Goal: Information Seeking & Learning: Understand process/instructions

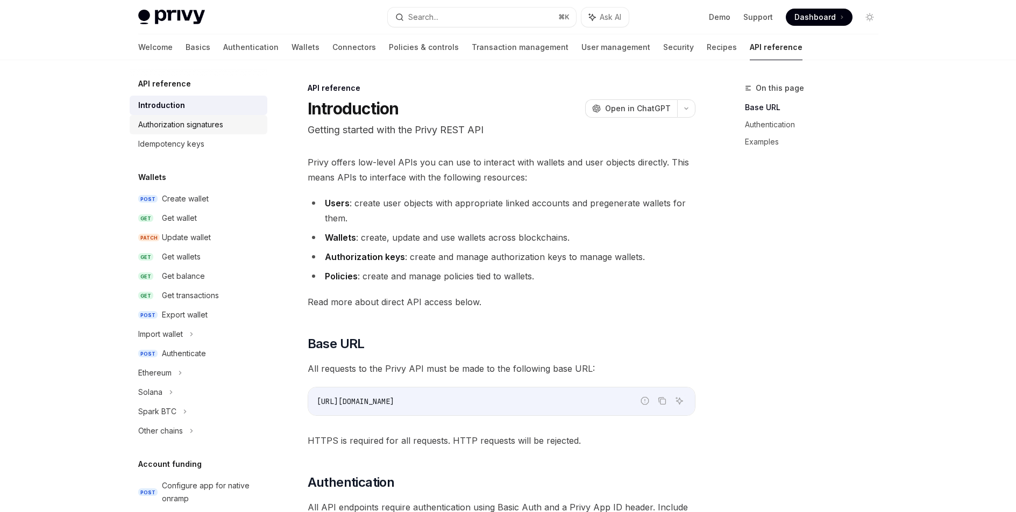
click at [187, 129] on div "Authorization signatures" at bounding box center [180, 124] width 85 height 13
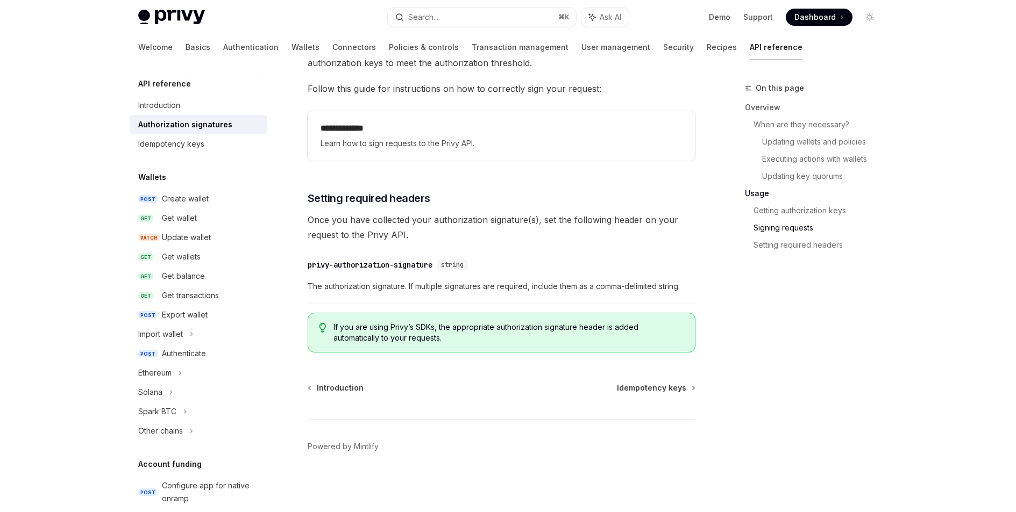
scroll to position [1507, 0]
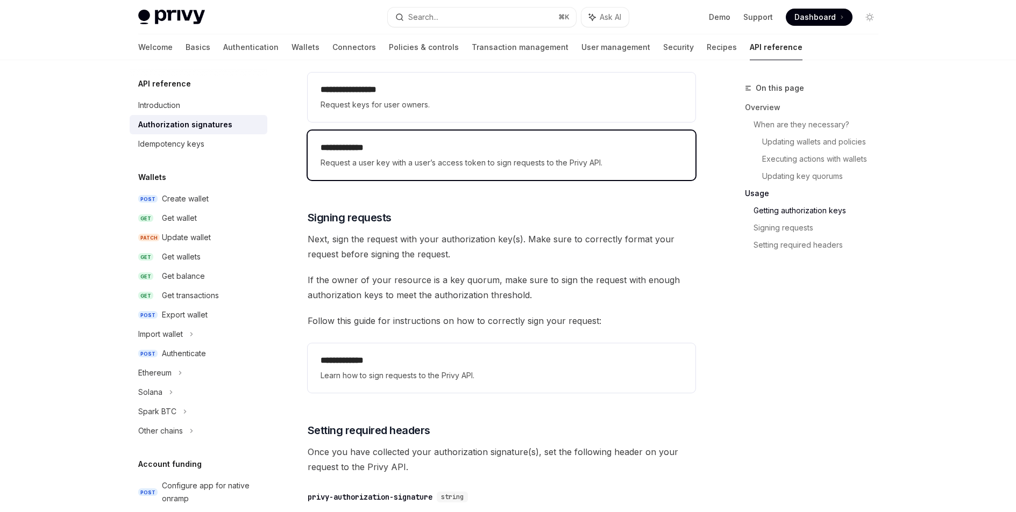
click at [396, 165] on span "Request a user key with a user’s access token to sign requests to the Privy API." at bounding box center [501, 162] width 362 height 13
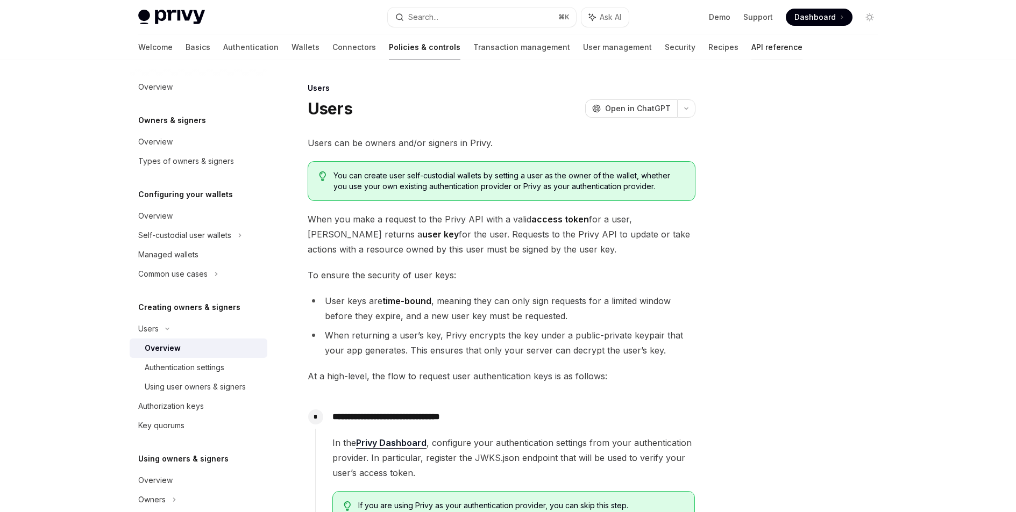
click at [751, 45] on link "API reference" at bounding box center [776, 47] width 51 height 26
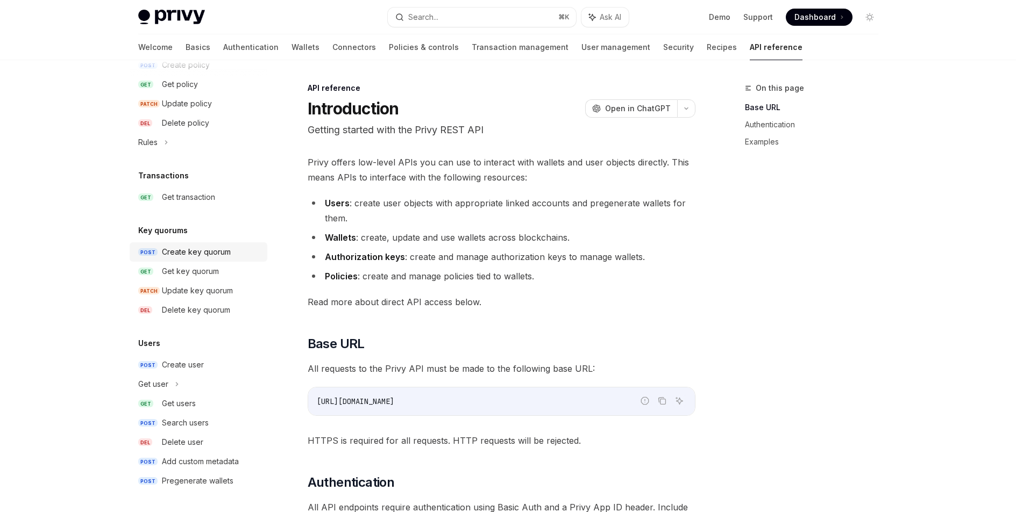
scroll to position [100, 0]
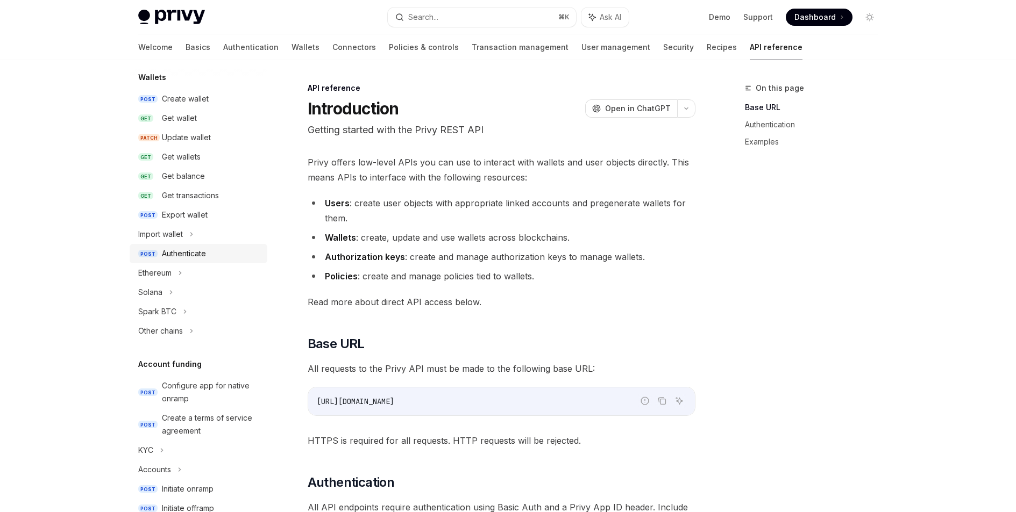
click at [215, 255] on div "Authenticate" at bounding box center [211, 253] width 99 height 13
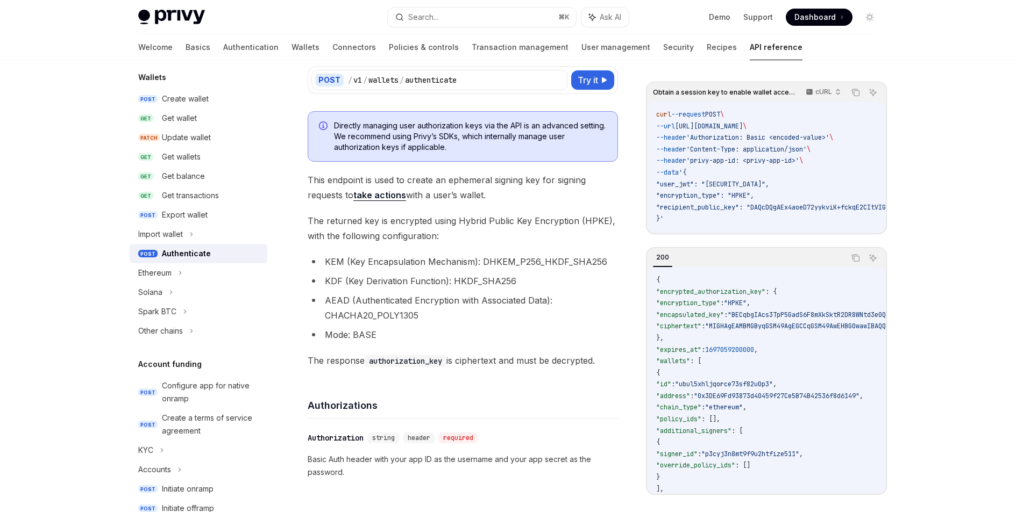
scroll to position [259, 0]
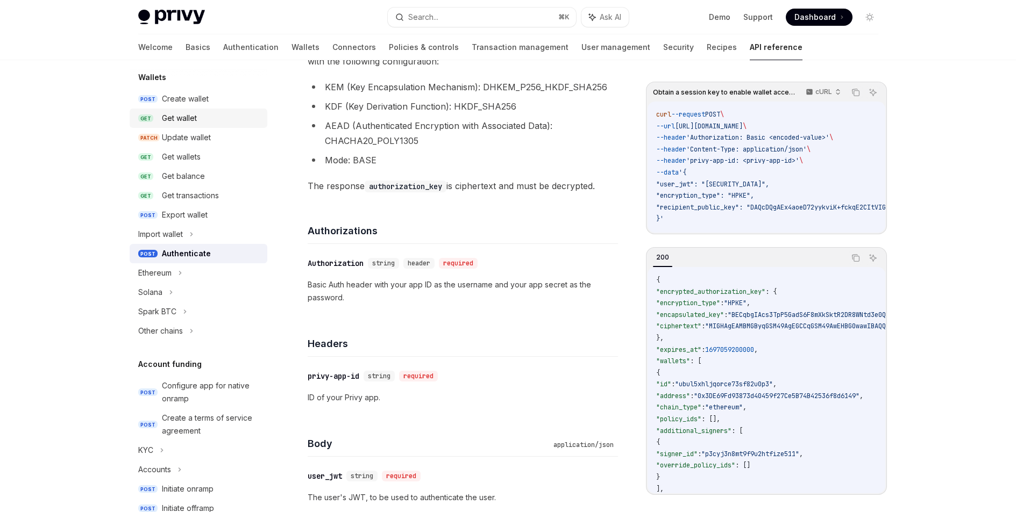
click at [201, 113] on div "Get wallet" at bounding box center [211, 118] width 99 height 13
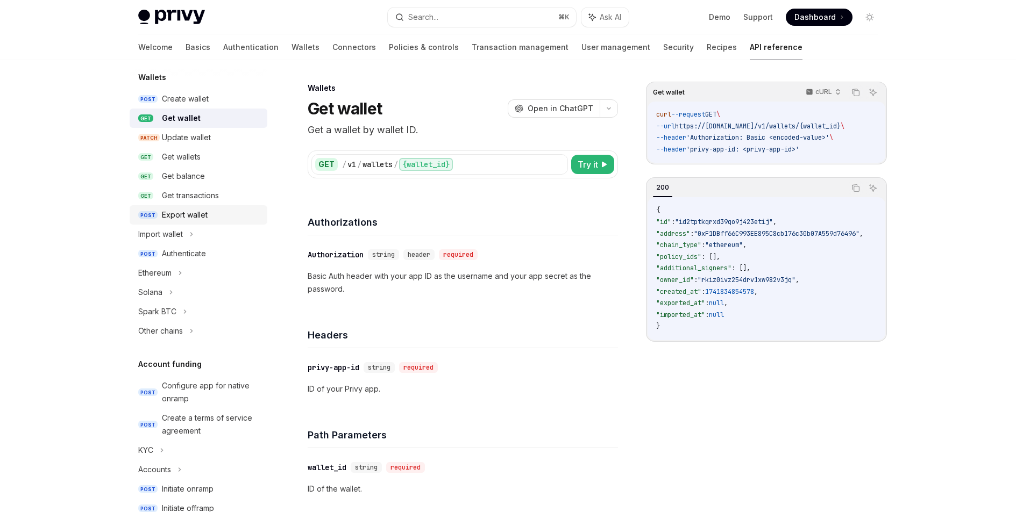
click at [209, 213] on div "Export wallet" at bounding box center [211, 215] width 99 height 13
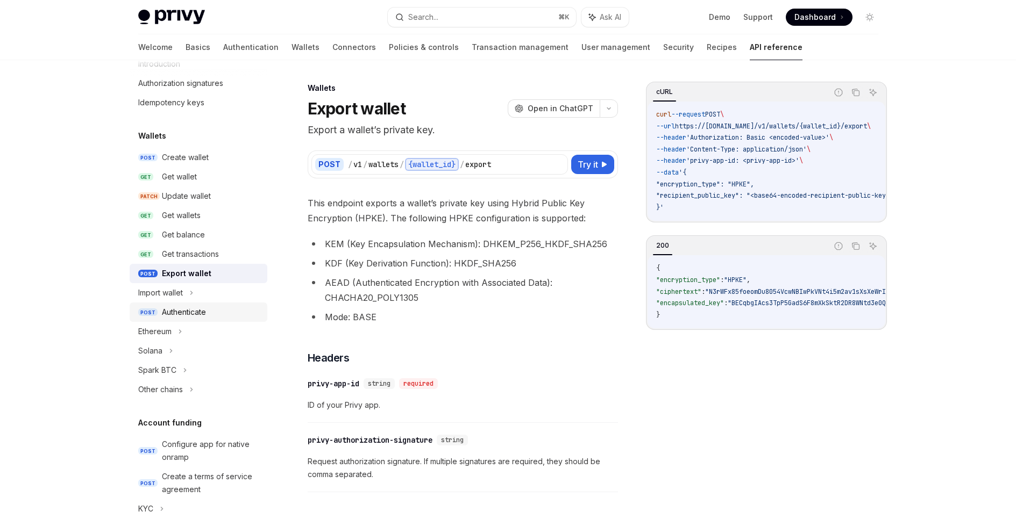
scroll to position [46, 0]
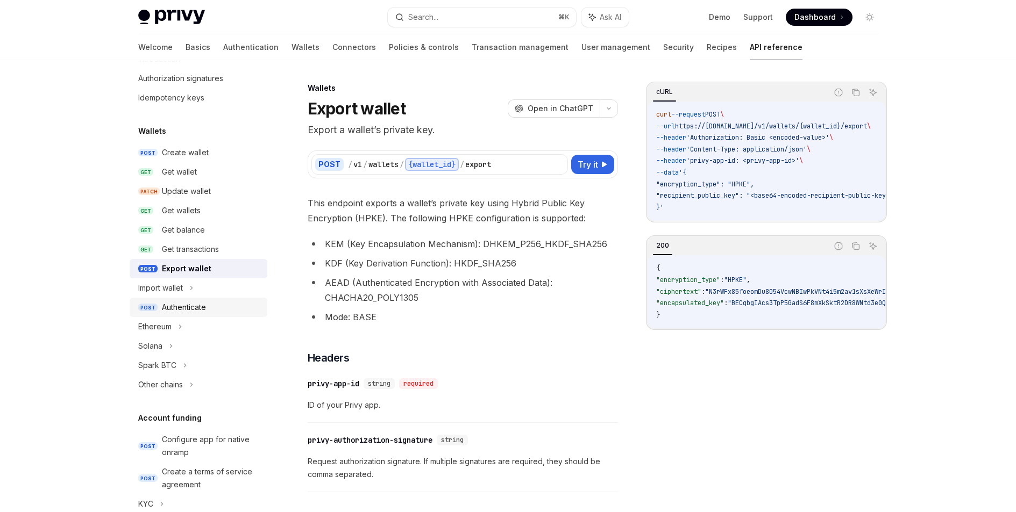
click at [189, 314] on link "POST Authenticate" at bounding box center [199, 307] width 138 height 19
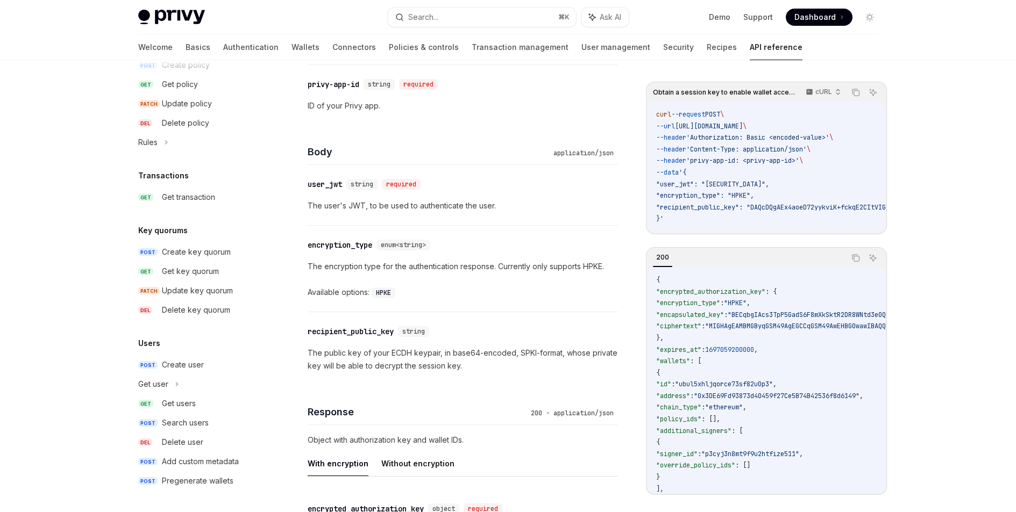
scroll to position [552, 0]
click at [175, 384] on icon at bounding box center [177, 384] width 4 height 13
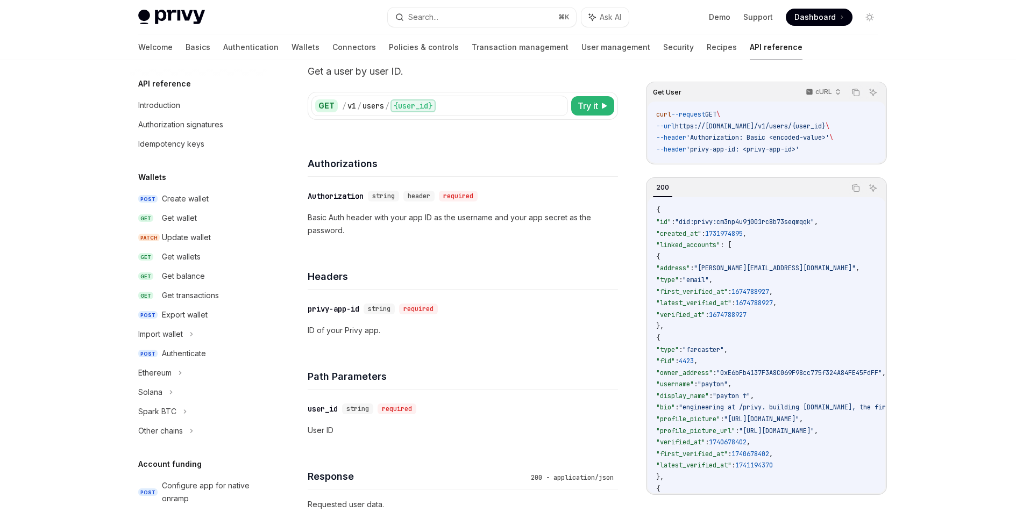
scroll to position [52, 0]
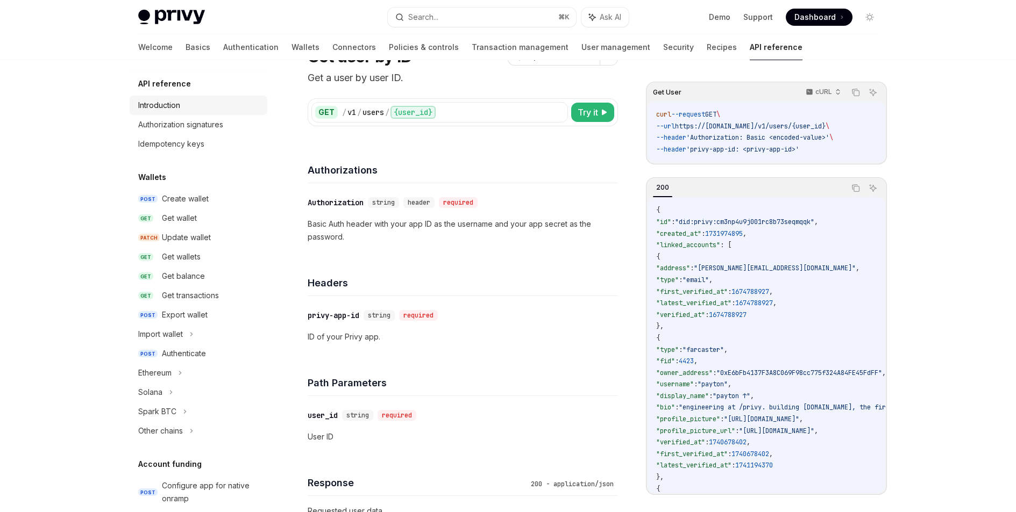
click at [176, 109] on div "Introduction" at bounding box center [159, 105] width 42 height 13
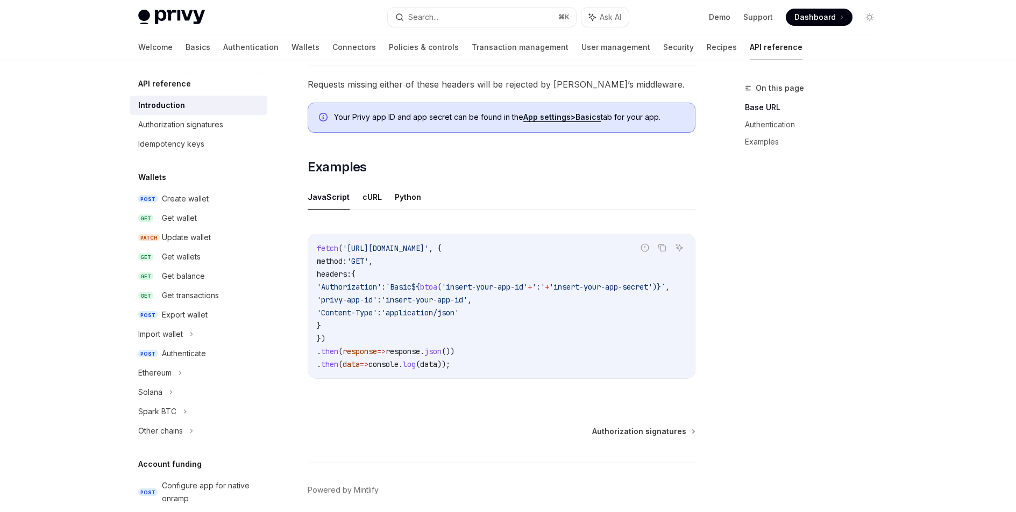
scroll to position [630, 0]
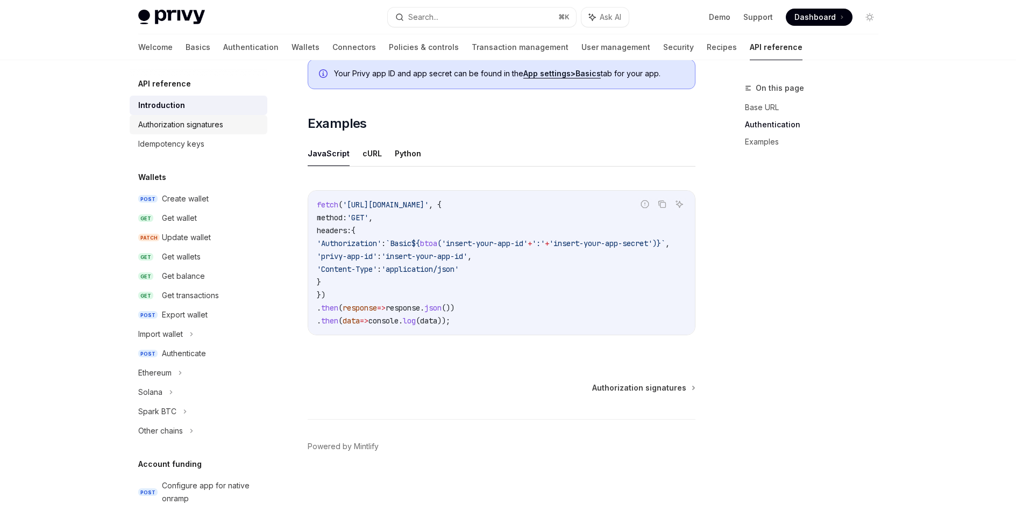
click at [196, 126] on div "Authorization signatures" at bounding box center [180, 124] width 85 height 13
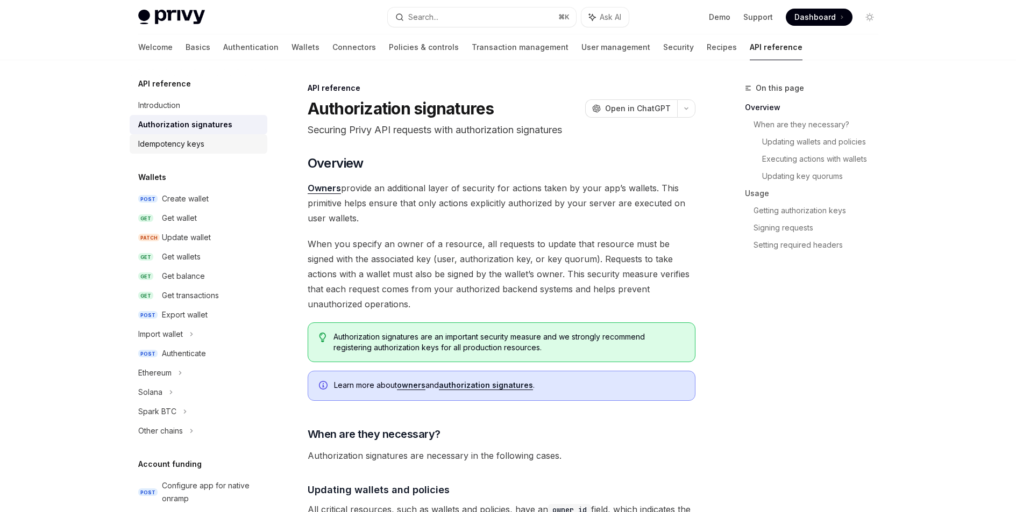
click at [191, 139] on div "Idempotency keys" at bounding box center [171, 144] width 66 height 13
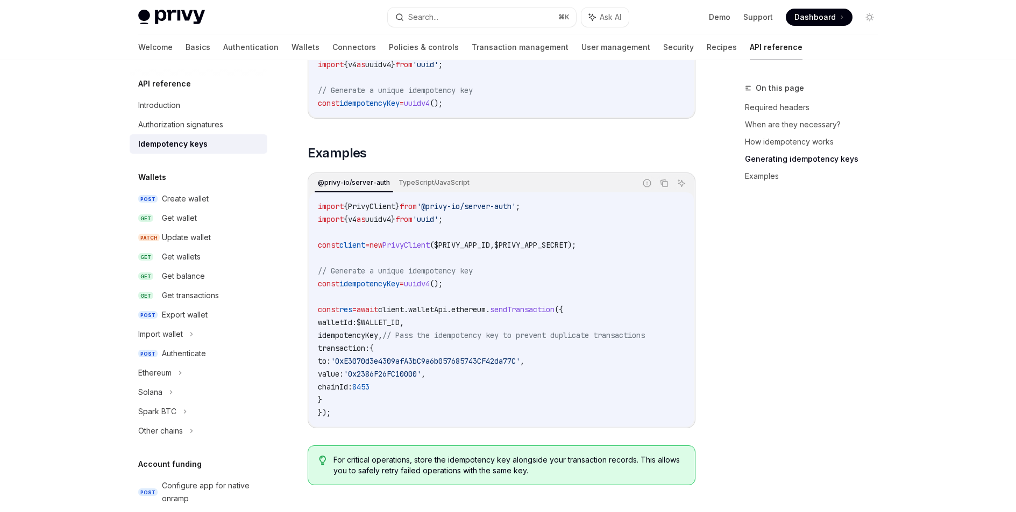
scroll to position [1094, 0]
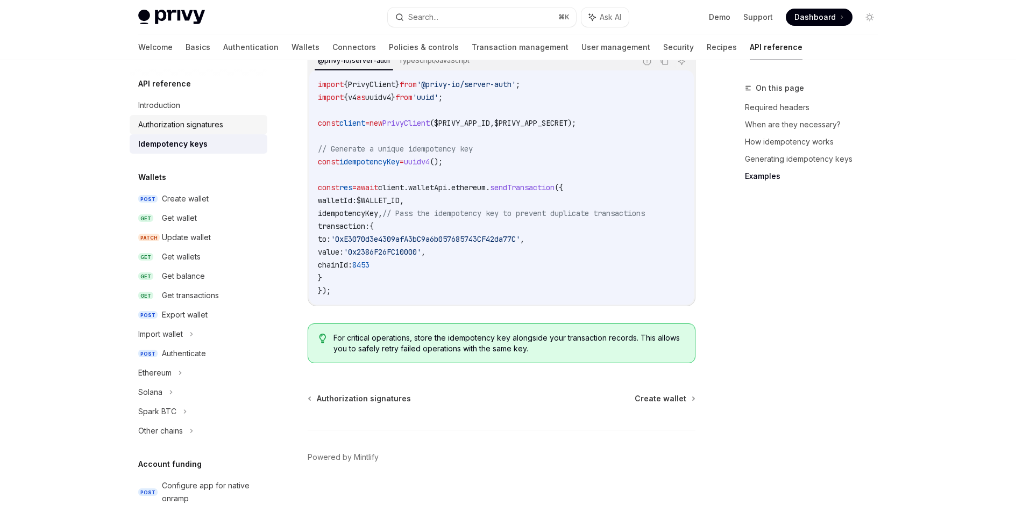
click at [175, 117] on link "Authorization signatures" at bounding box center [199, 124] width 138 height 19
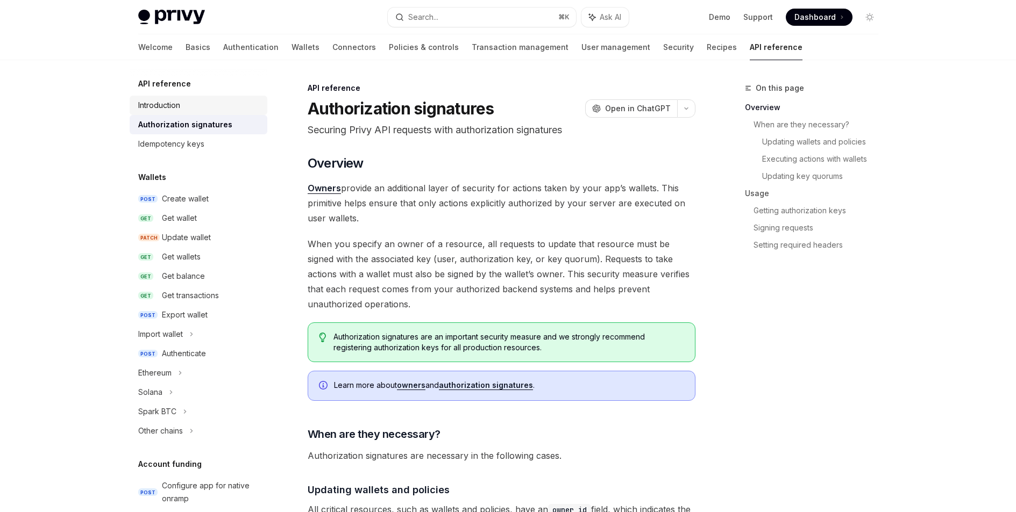
click at [175, 110] on div "Introduction" at bounding box center [159, 105] width 42 height 13
type textarea "*"
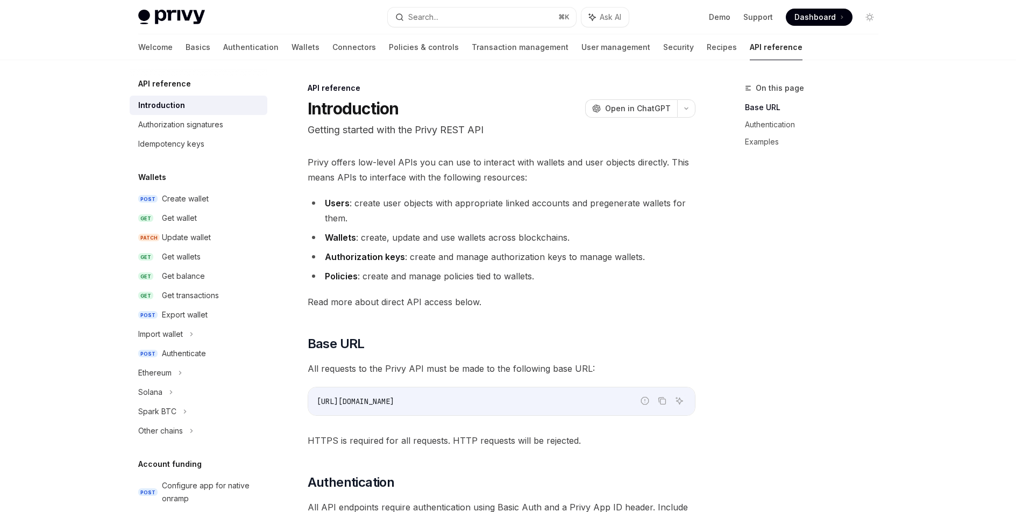
click at [881, 236] on div "On this page Base URL Authentication Examples" at bounding box center [804, 297] width 163 height 431
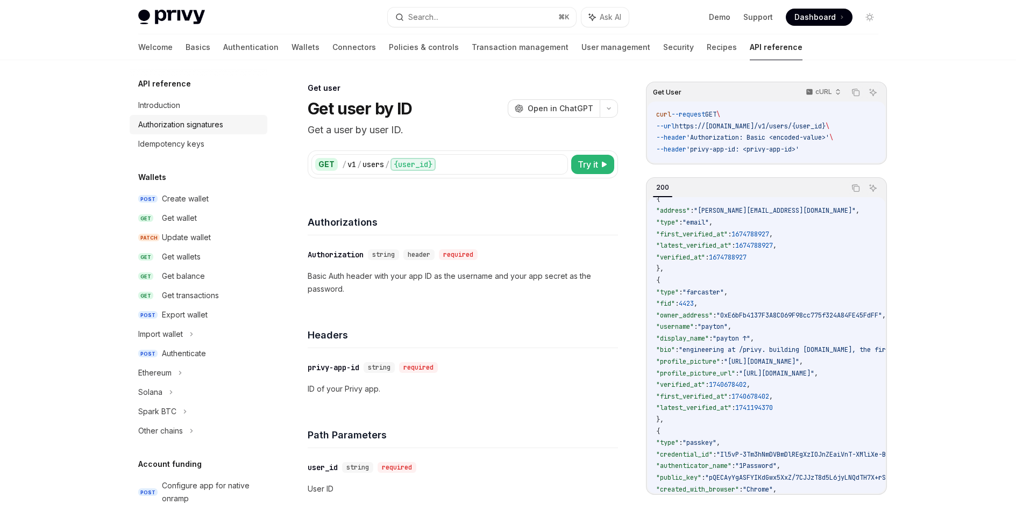
click at [218, 128] on div "Authorization signatures" at bounding box center [180, 124] width 85 height 13
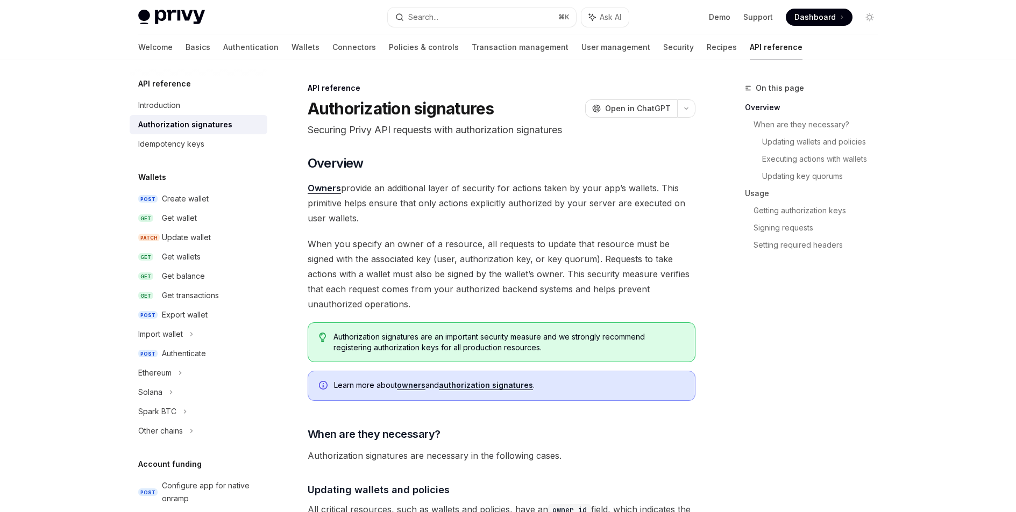
click at [194, 130] on div "Authorization signatures" at bounding box center [185, 124] width 94 height 13
click at [199, 139] on div "Idempotency keys" at bounding box center [171, 144] width 66 height 13
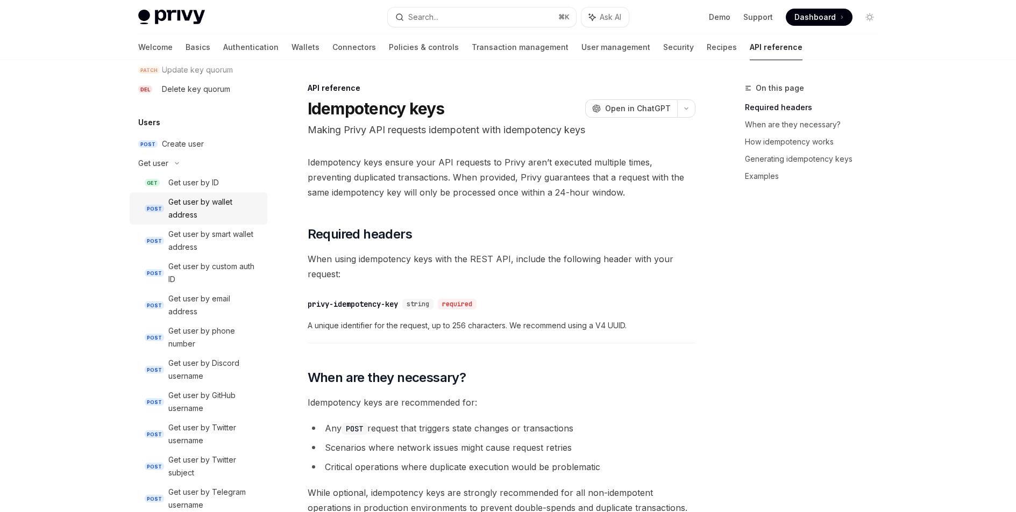
scroll to position [663, 0]
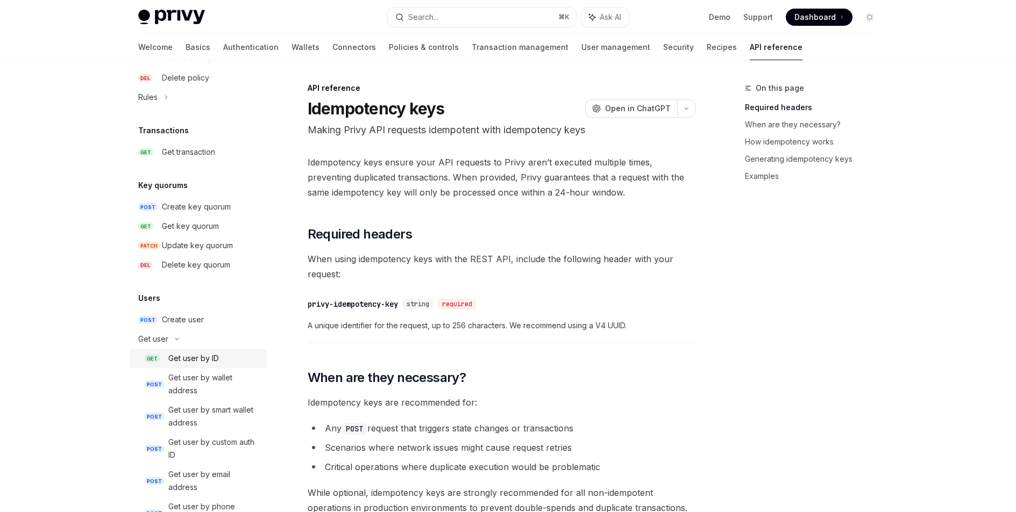
click at [212, 353] on div "Get user by ID" at bounding box center [193, 358] width 51 height 13
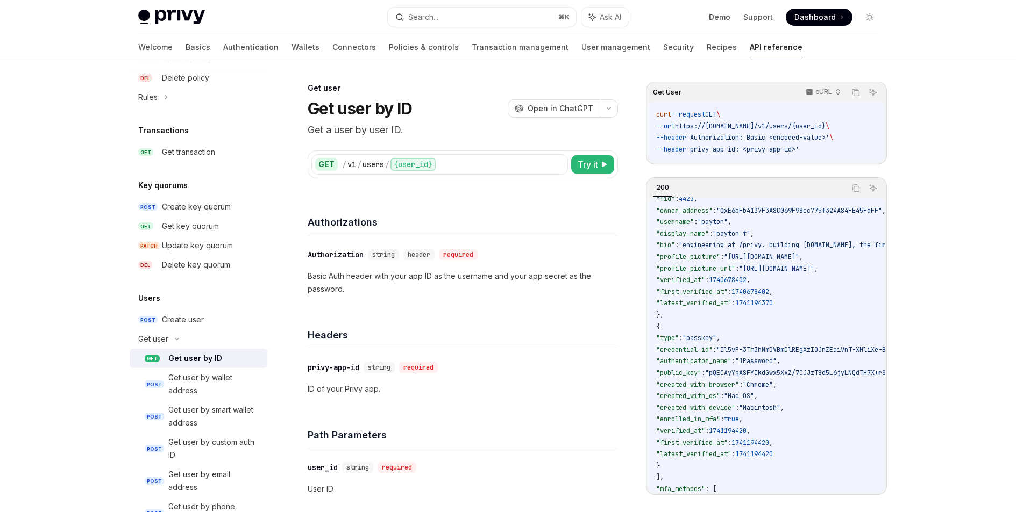
scroll to position [261, 0]
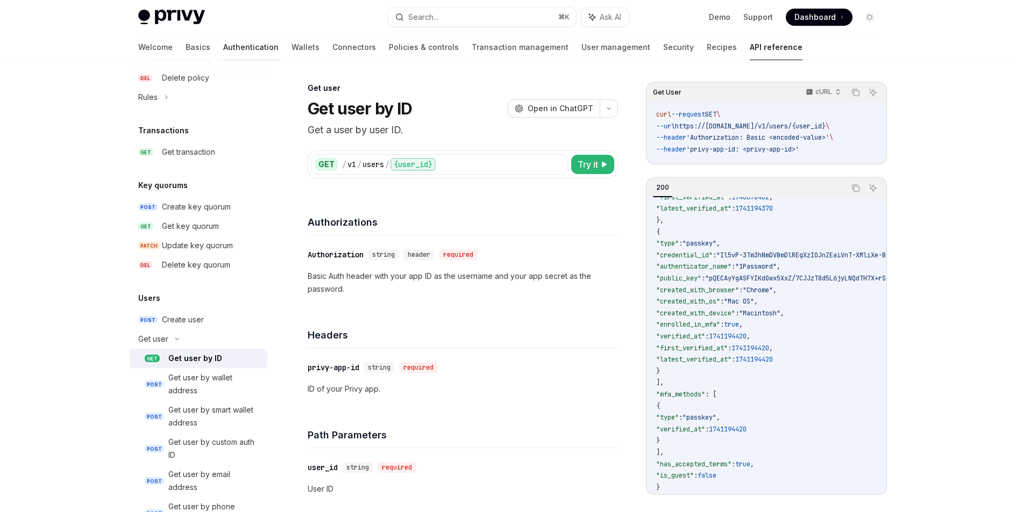
click at [223, 52] on link "Authentication" at bounding box center [250, 47] width 55 height 26
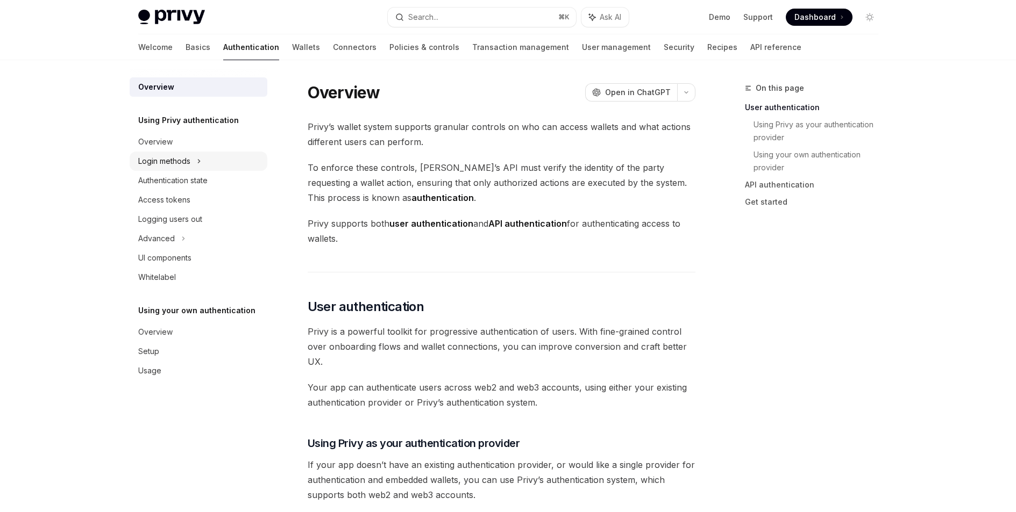
click at [191, 166] on div "Login methods" at bounding box center [199, 161] width 138 height 19
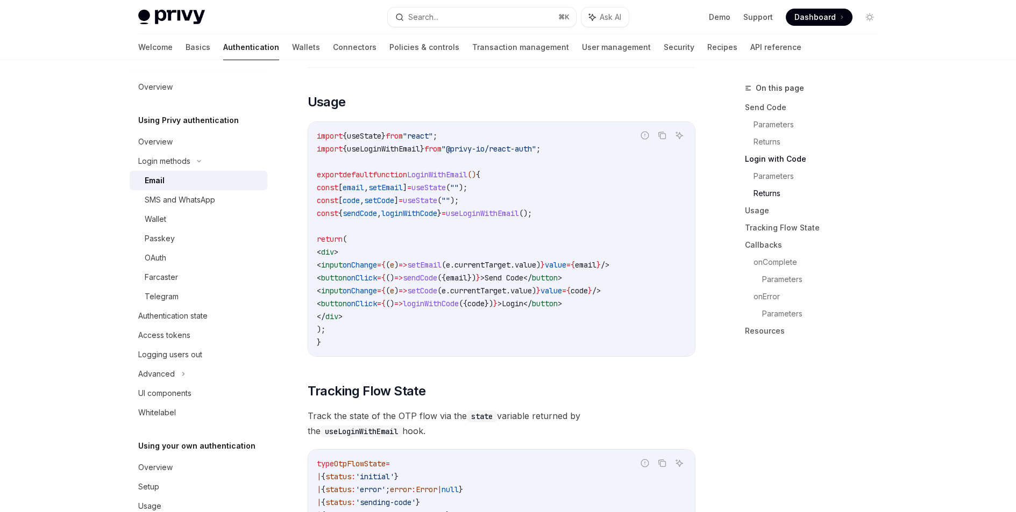
scroll to position [893, 0]
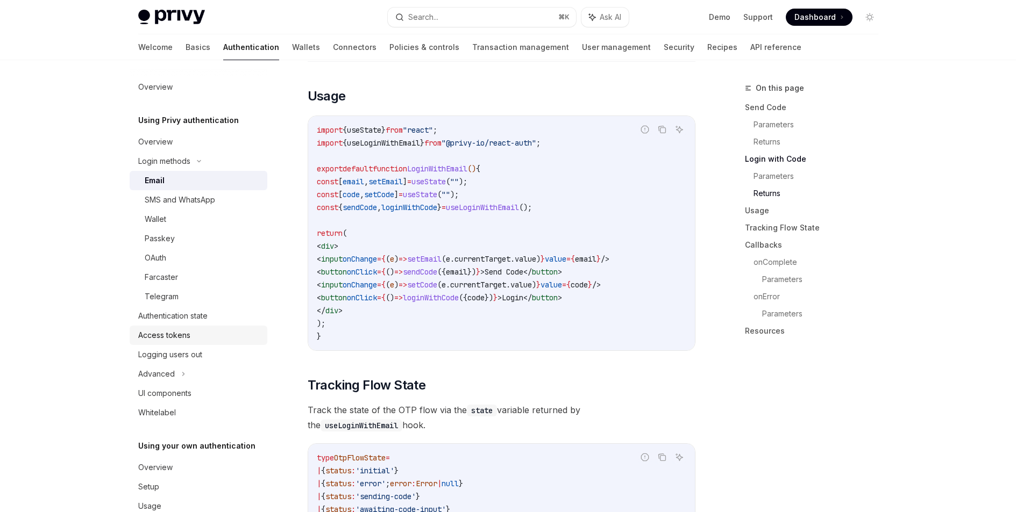
click at [198, 335] on div "Access tokens" at bounding box center [199, 335] width 123 height 13
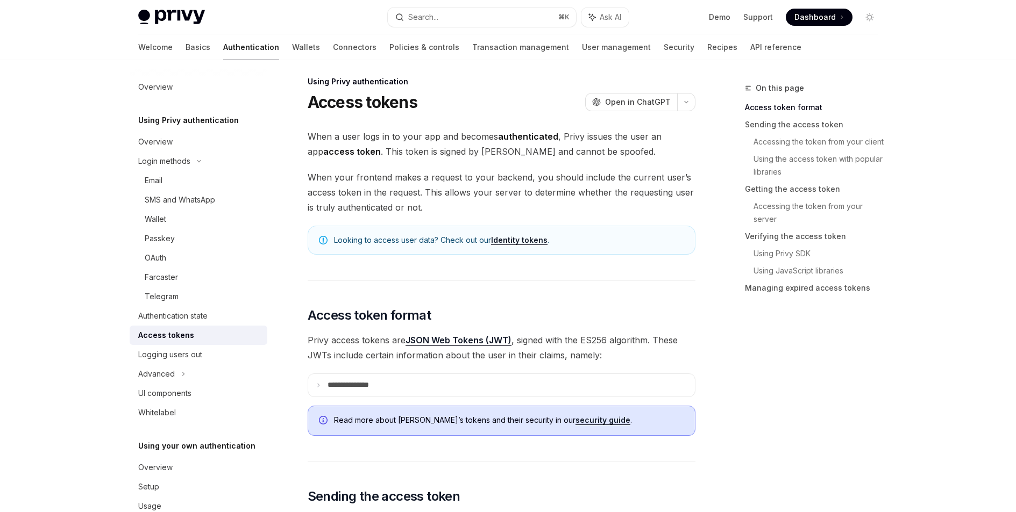
scroll to position [83, 0]
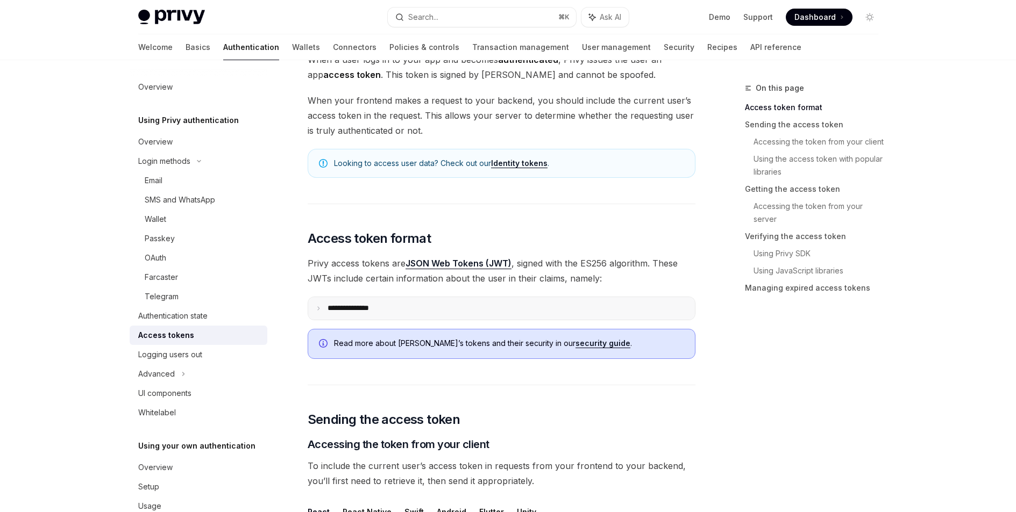
click at [466, 304] on summary "**********" at bounding box center [501, 308] width 387 height 23
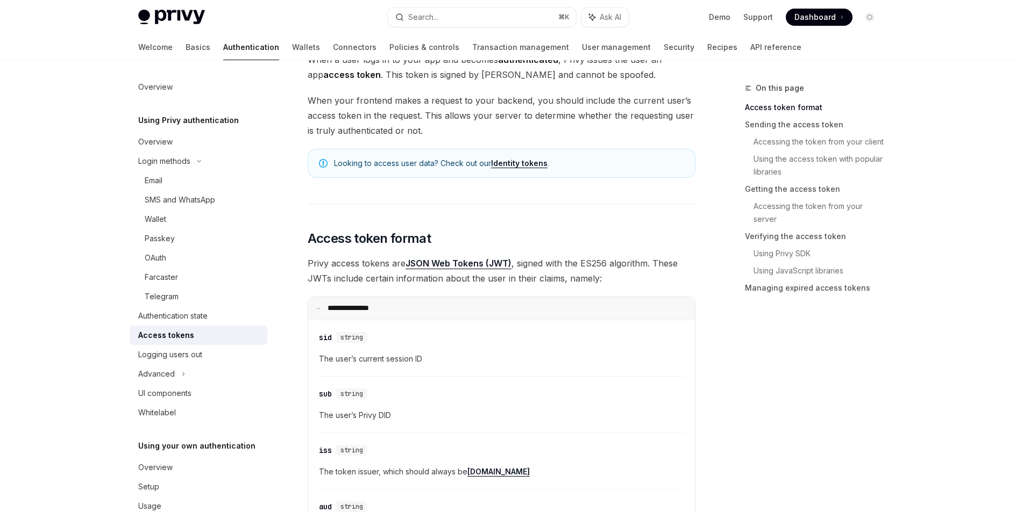
click at [487, 308] on summary "**********" at bounding box center [501, 308] width 387 height 23
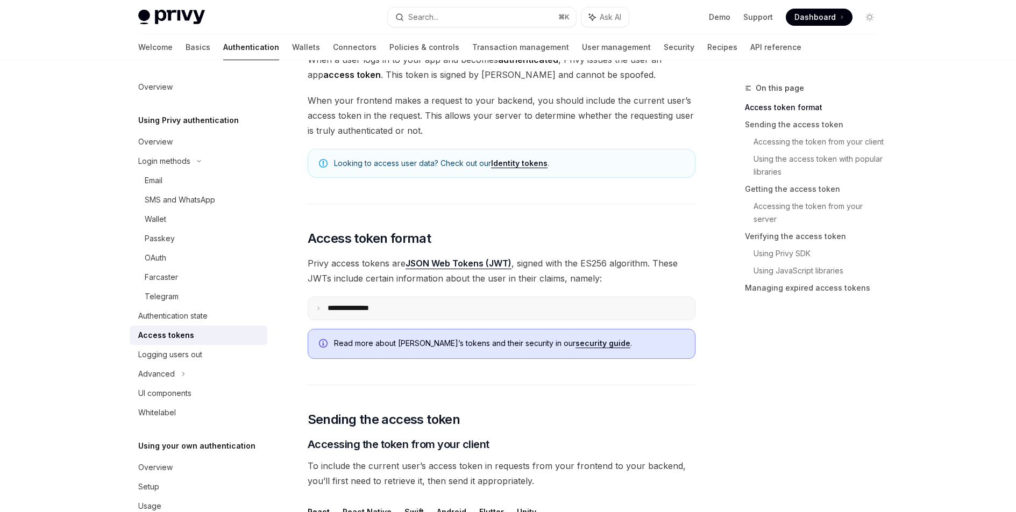
click at [487, 308] on summary "**********" at bounding box center [501, 308] width 387 height 23
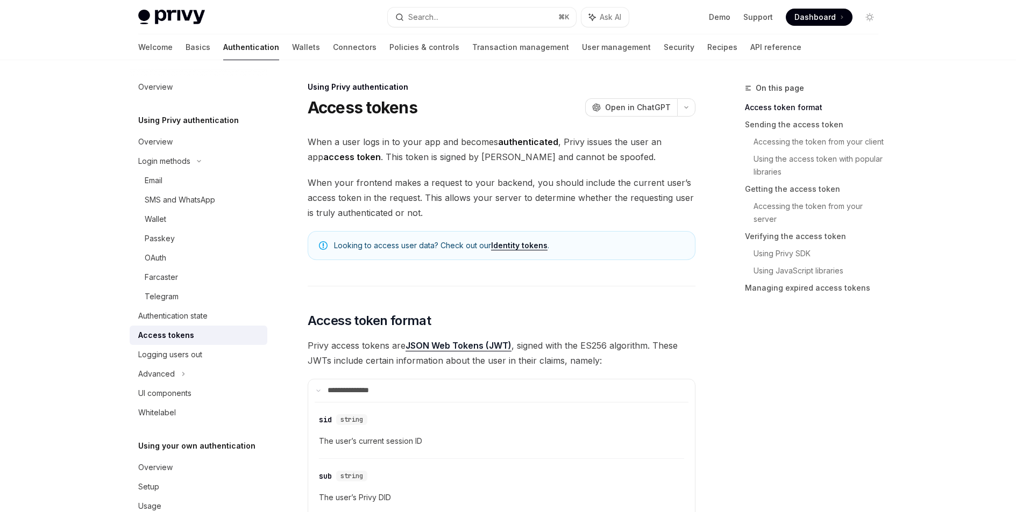
scroll to position [0, 0]
click at [806, 207] on link "Accessing the token from your server" at bounding box center [819, 213] width 133 height 30
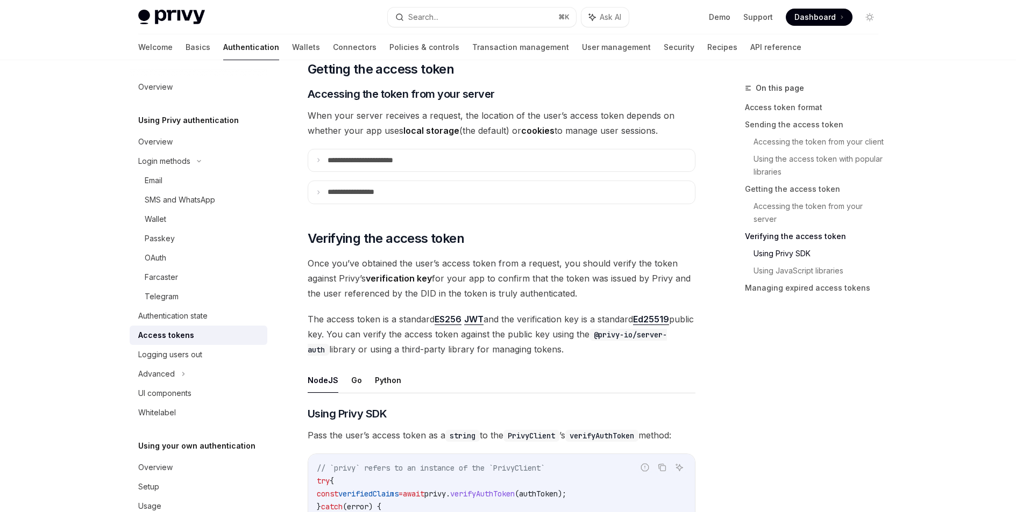
scroll to position [1664, 0]
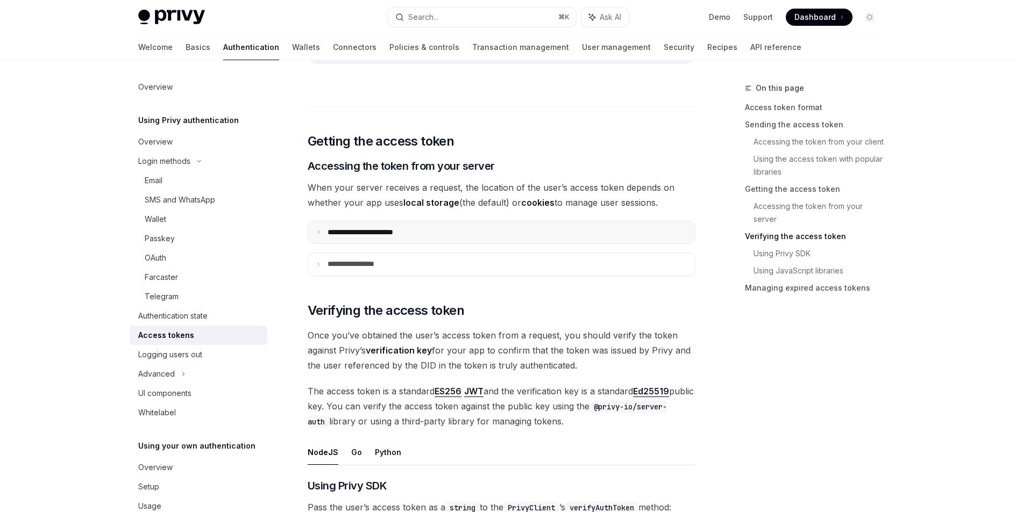
click at [437, 229] on summary "**********" at bounding box center [501, 233] width 387 height 23
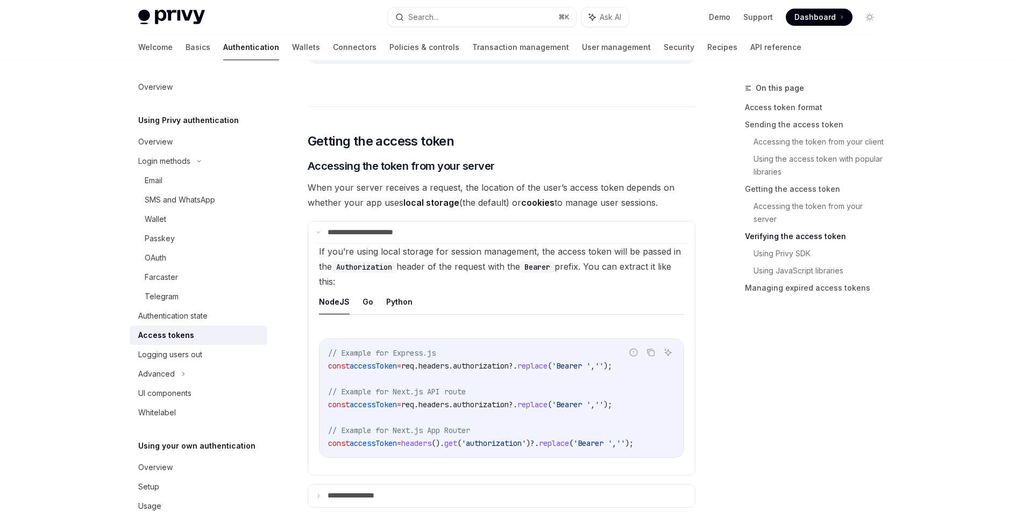
click at [355, 303] on ul "NodeJS Go Python" at bounding box center [501, 302] width 365 height 26
click at [362, 303] on button "Go" at bounding box center [367, 301] width 11 height 25
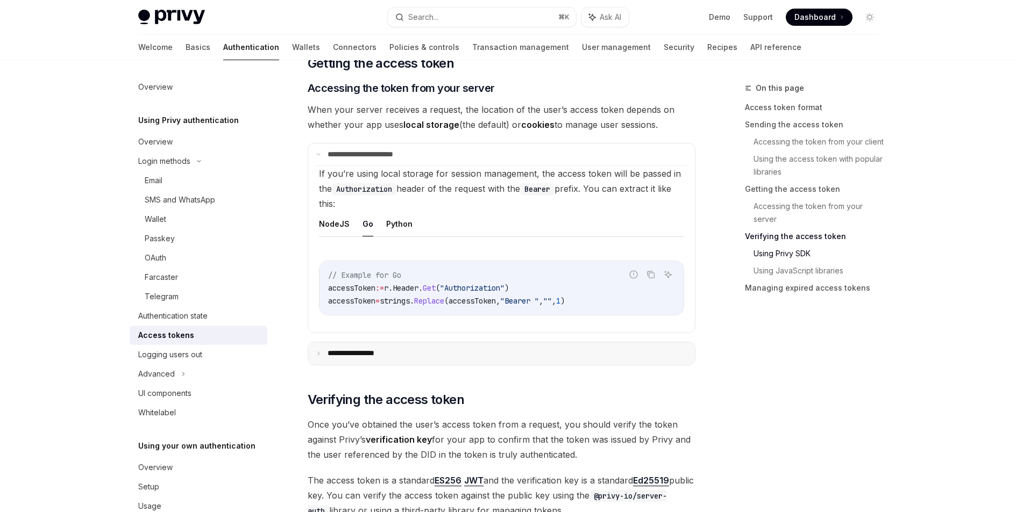
click at [413, 363] on summary "**********" at bounding box center [501, 354] width 387 height 23
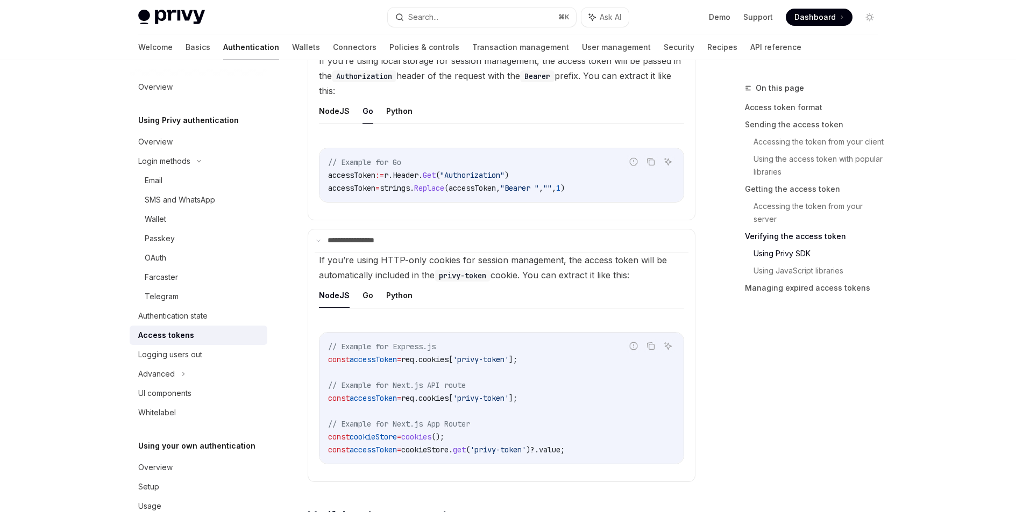
scroll to position [2020, 0]
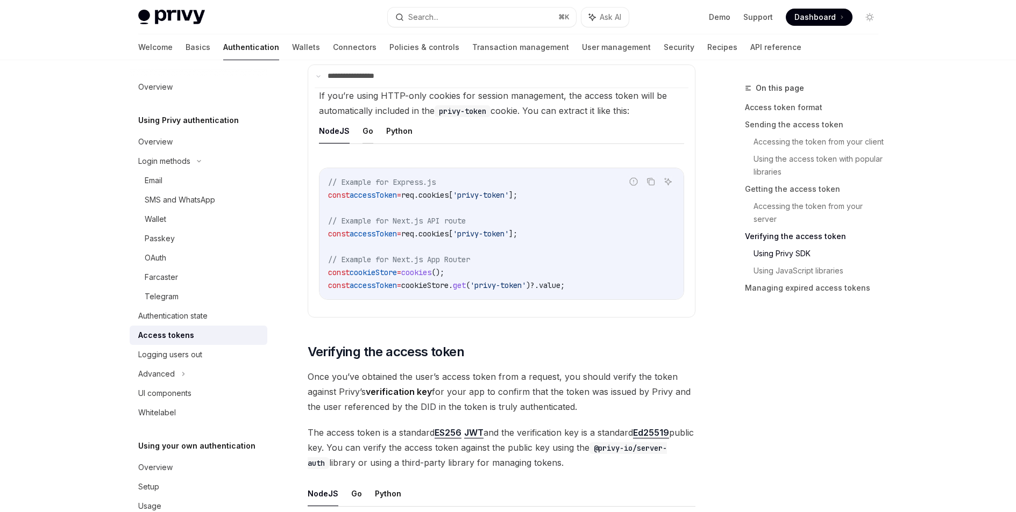
click at [367, 133] on button "Go" at bounding box center [367, 130] width 11 height 25
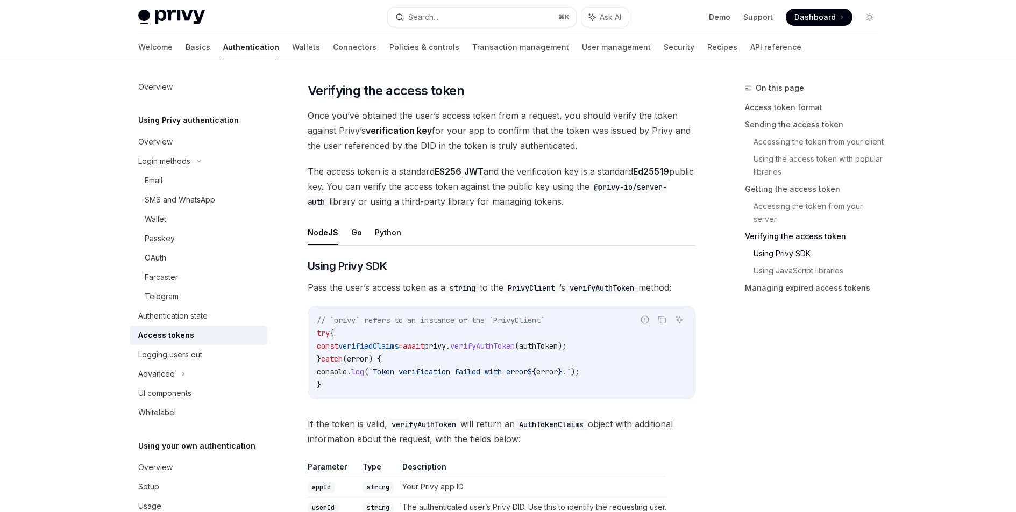
scroll to position [2221, 0]
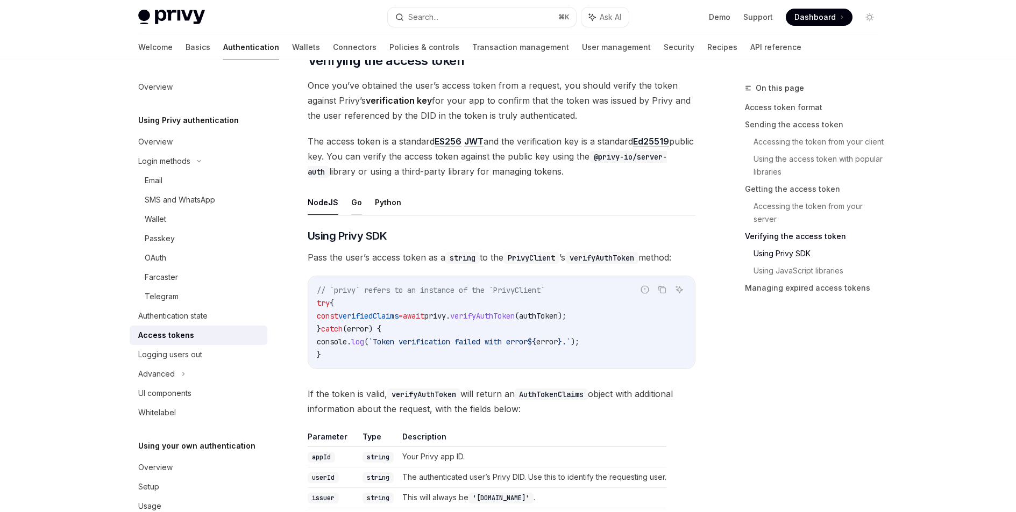
click at [351, 199] on button "Go" at bounding box center [356, 202] width 11 height 25
type textarea "*"
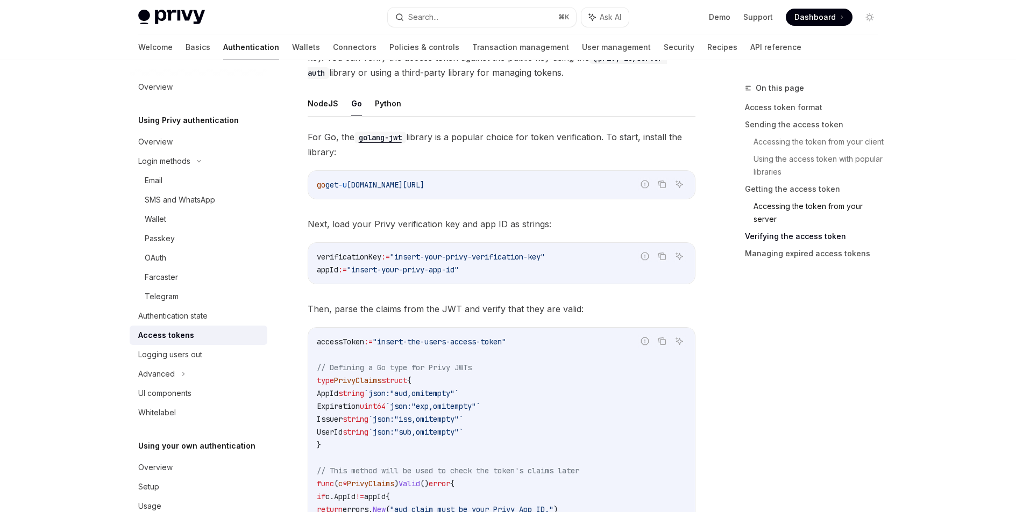
scroll to position [2306, 0]
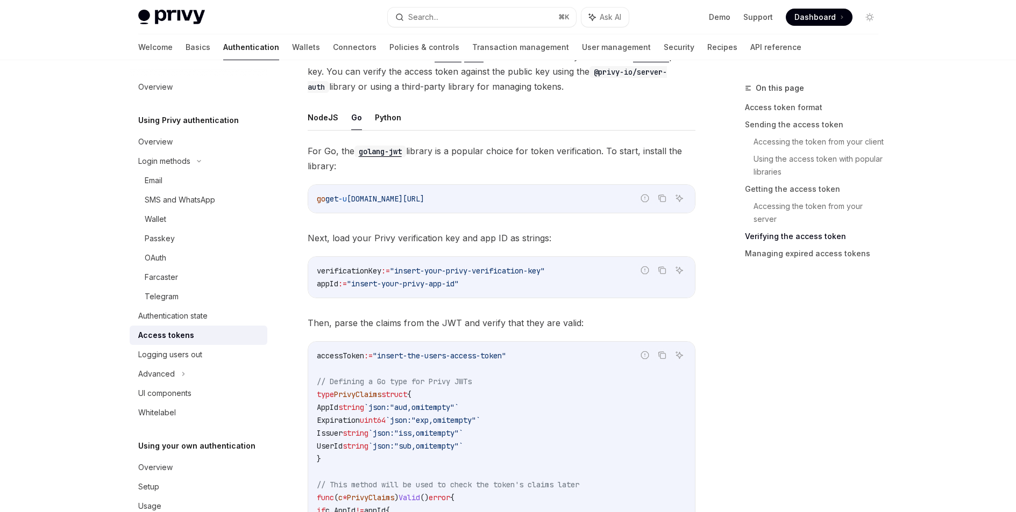
click at [801, 236] on link "Verifying the access token" at bounding box center [816, 236] width 142 height 17
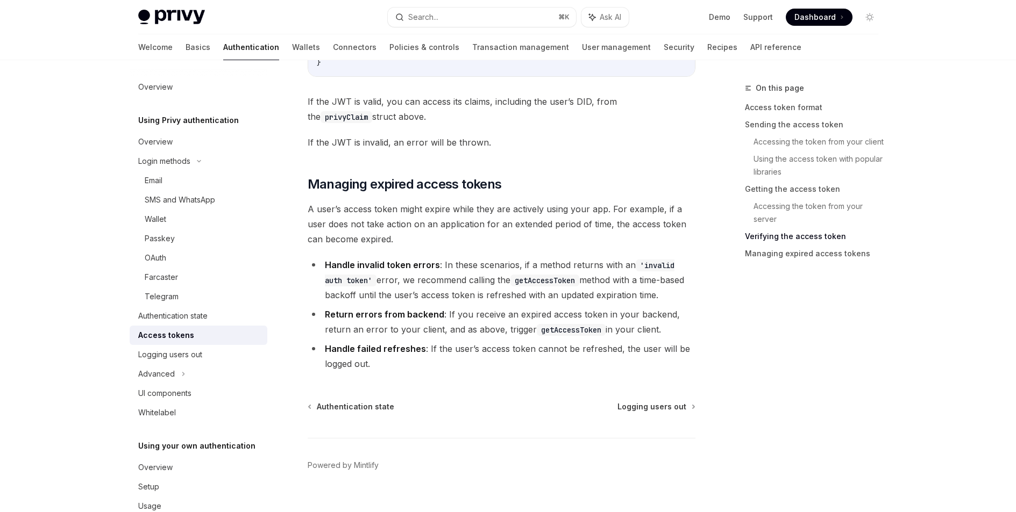
scroll to position [3332, 0]
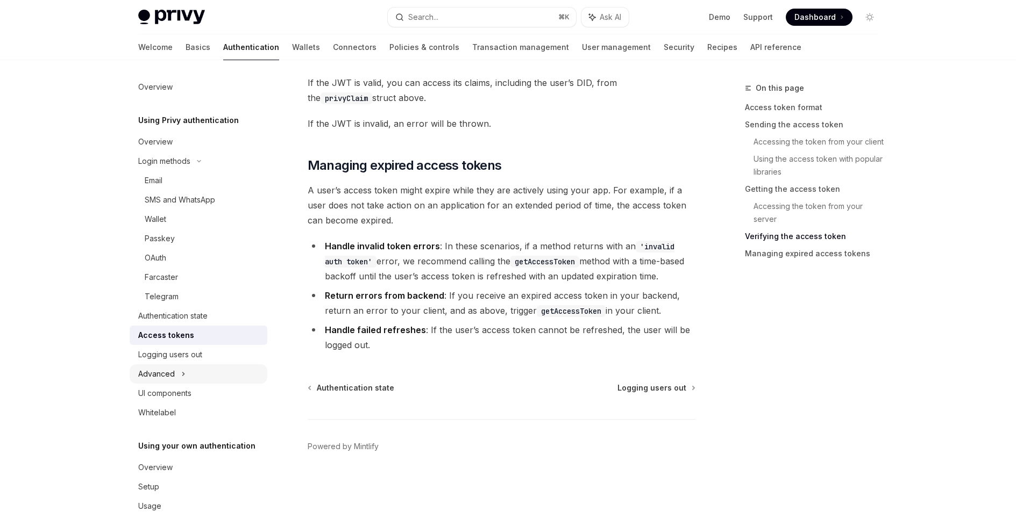
click at [181, 374] on icon at bounding box center [183, 374] width 4 height 13
